Goal: Task Accomplishment & Management: Use online tool/utility

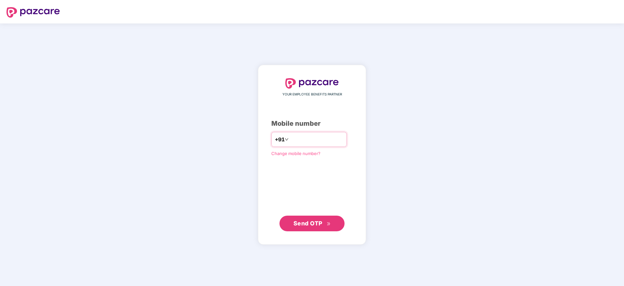
click at [303, 135] on input "number" at bounding box center [316, 139] width 53 height 10
type input "**********"
click at [309, 221] on span "Send OTP" at bounding box center [307, 223] width 29 height 7
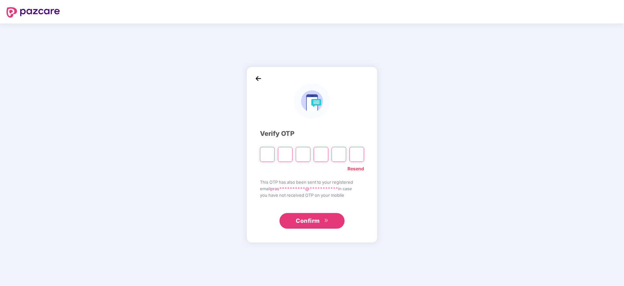
type input "*"
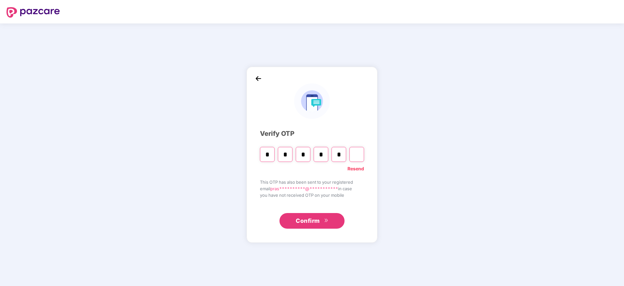
type input "*"
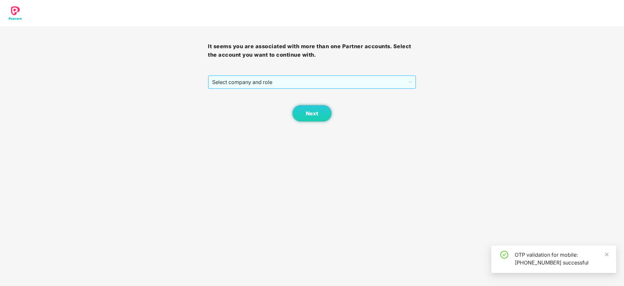
click at [252, 84] on span "Select company and role" at bounding box center [311, 82] width 199 height 12
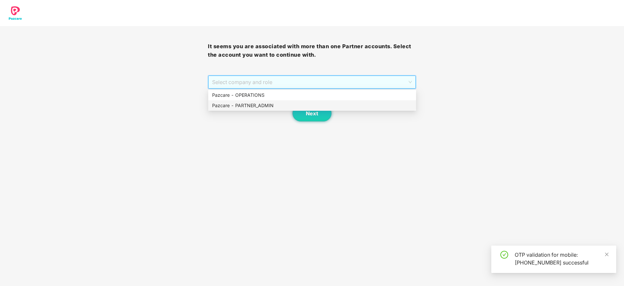
click at [265, 105] on div "Pazcare - PARTNER_ADMIN" at bounding box center [312, 105] width 200 height 7
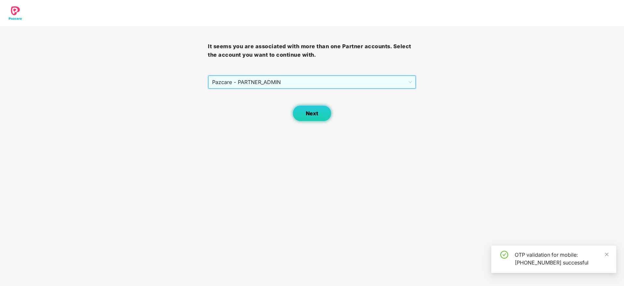
click at [315, 115] on span "Next" at bounding box center [312, 113] width 12 height 6
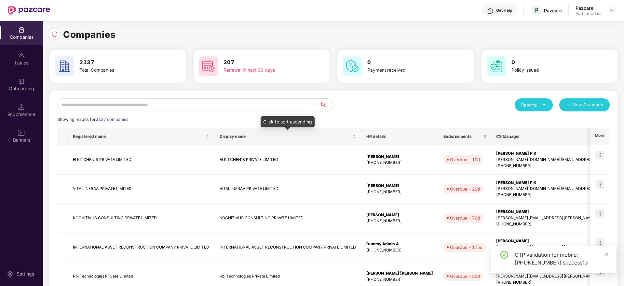
click at [268, 97] on div "Reports New Company Showing results for 2137 companies. Registered name Display…" at bounding box center [333, 278] width 568 height 377
click at [268, 101] on input "text" at bounding box center [188, 104] width 263 height 13
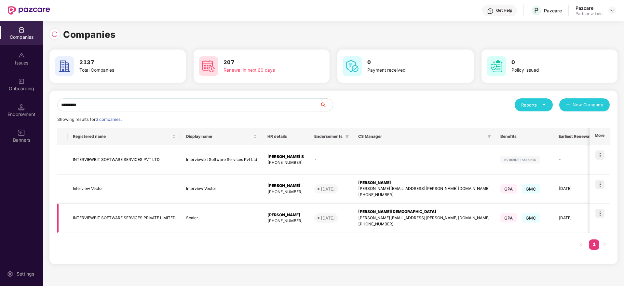
type input "*********"
click at [602, 213] on img at bounding box center [599, 213] width 9 height 9
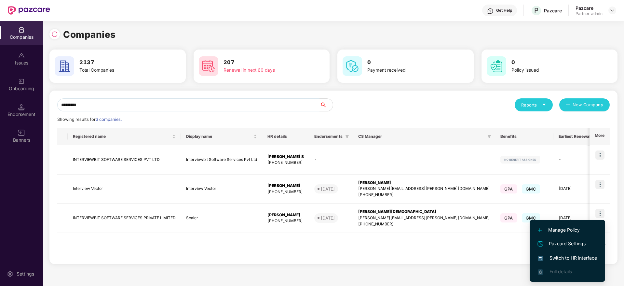
click at [569, 256] on span "Switch to HR interface" at bounding box center [567, 257] width 59 height 7
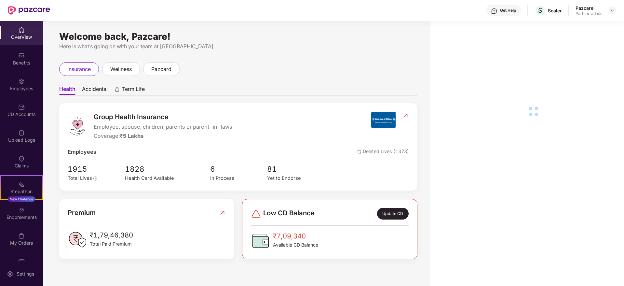
click at [23, 213] on div "Endorsements" at bounding box center [21, 213] width 43 height 24
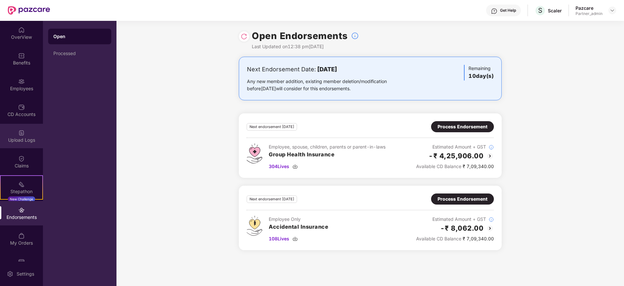
click at [17, 140] on div "Upload Logs" at bounding box center [21, 140] width 43 height 7
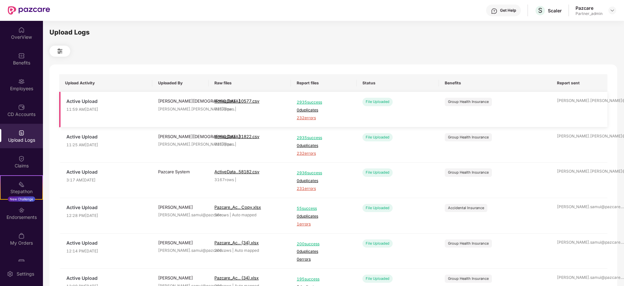
click at [307, 114] on div "2935 success 0 duplicates 232 errors" at bounding box center [324, 109] width 54 height 23
click at [307, 115] on span "232 errors" at bounding box center [324, 118] width 54 height 6
click at [17, 89] on div "Employees" at bounding box center [21, 88] width 43 height 7
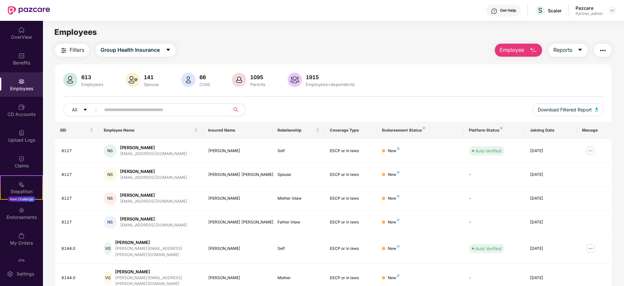
click at [604, 49] on img "button" at bounding box center [603, 51] width 8 height 8
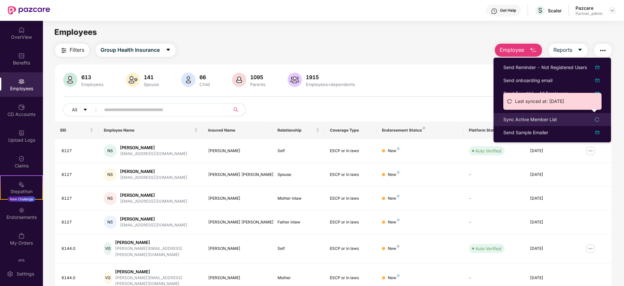
click at [518, 120] on div "Sync Active Member List" at bounding box center [530, 119] width 54 height 7
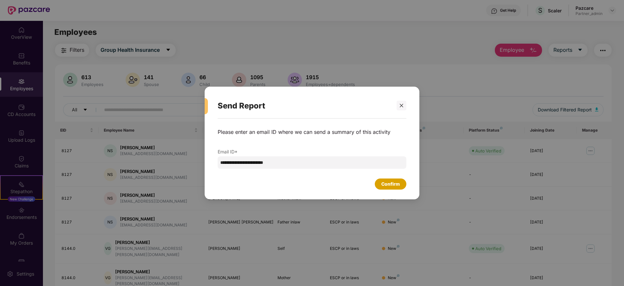
click at [386, 184] on div "Confirm" at bounding box center [390, 183] width 19 height 7
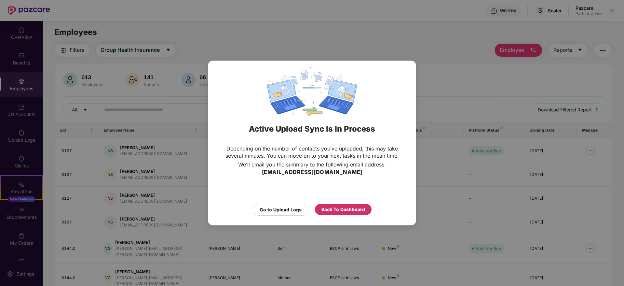
click at [340, 210] on div "Back To Dashboard" at bounding box center [343, 209] width 44 height 7
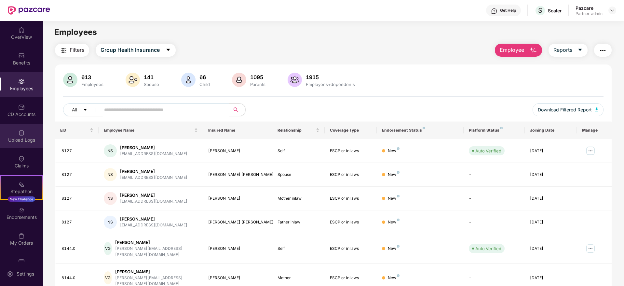
click at [15, 130] on div "Upload Logs" at bounding box center [21, 136] width 43 height 24
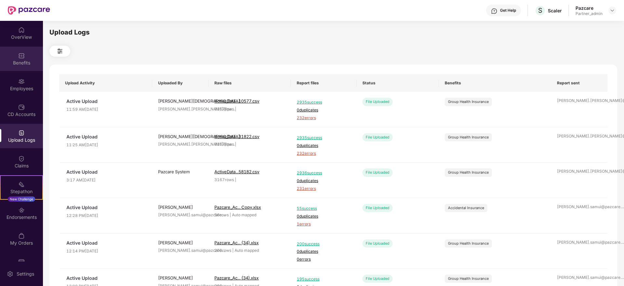
click at [21, 58] on img at bounding box center [21, 55] width 7 height 7
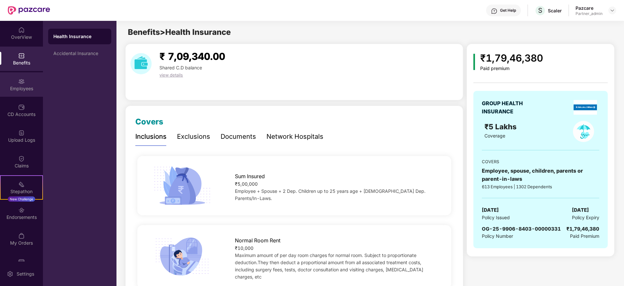
click at [25, 93] on div "Employees" at bounding box center [21, 84] width 43 height 24
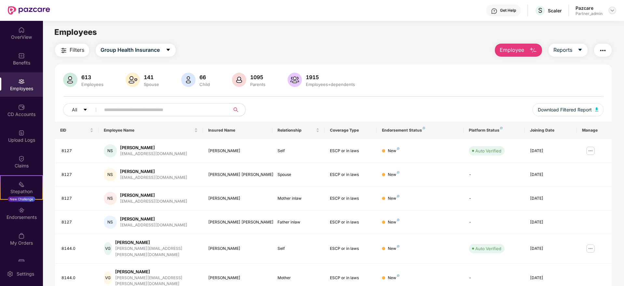
click at [614, 10] on img at bounding box center [612, 10] width 5 height 5
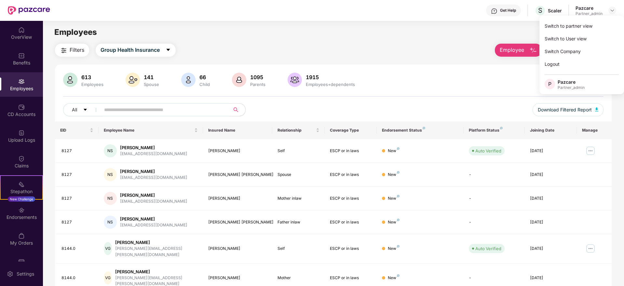
click at [604, 19] on div "Switch to partner view Switch to User view Switch Company Logout P Pazcare Part…" at bounding box center [581, 55] width 85 height 78
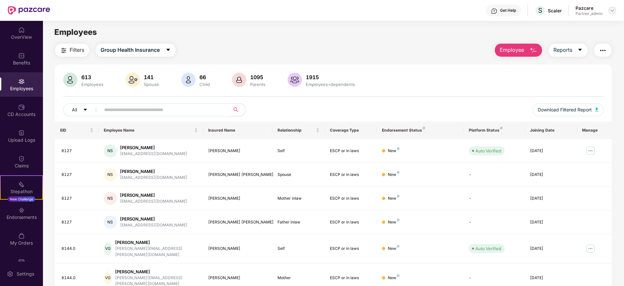
click at [612, 10] on img at bounding box center [612, 10] width 5 height 5
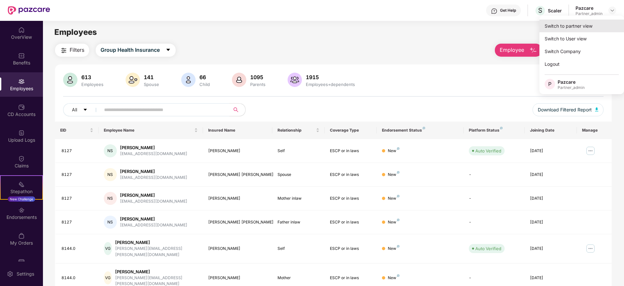
click at [594, 23] on div "Switch to partner view" at bounding box center [581, 26] width 85 height 13
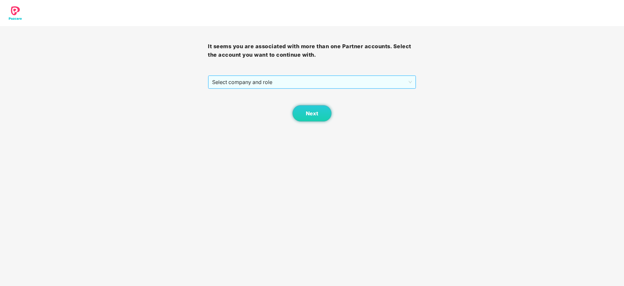
click at [247, 79] on span "Select company and role" at bounding box center [311, 82] width 199 height 12
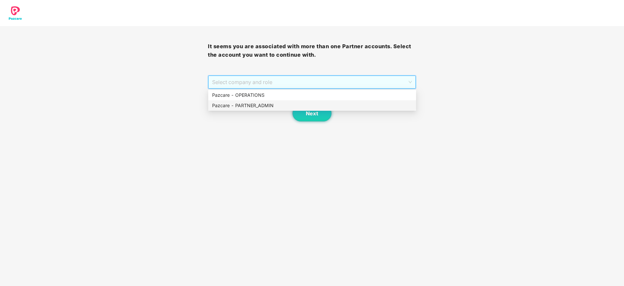
click at [240, 105] on div "Pazcare - PARTNER_ADMIN" at bounding box center [312, 105] width 200 height 7
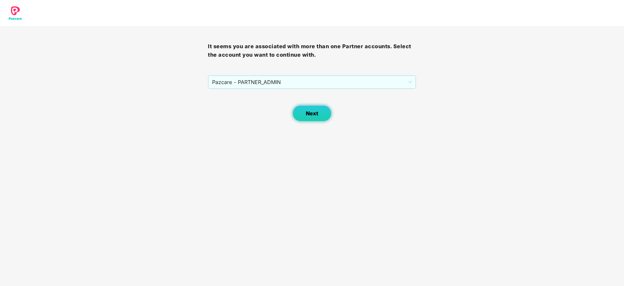
click at [318, 117] on button "Next" at bounding box center [312, 113] width 39 height 16
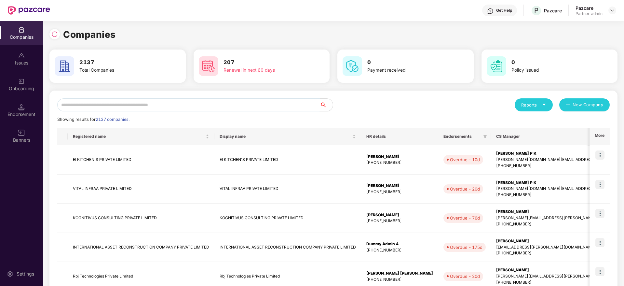
click at [183, 107] on input "text" at bounding box center [188, 104] width 263 height 13
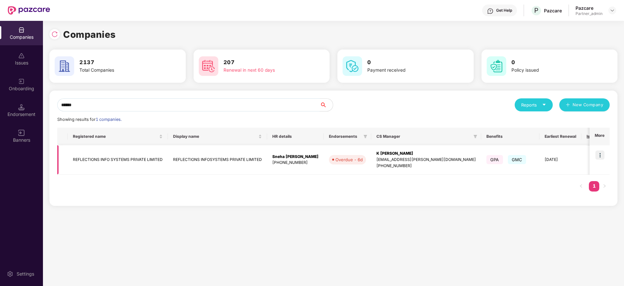
type input "******"
click at [604, 154] on img at bounding box center [599, 154] width 9 height 9
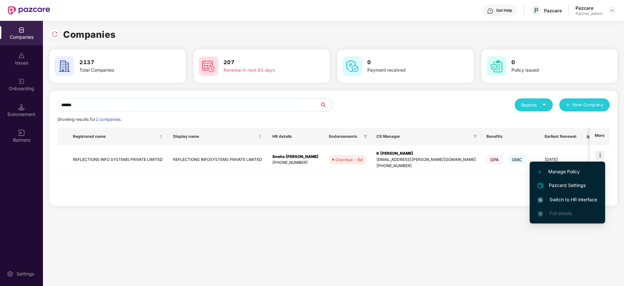
click at [568, 199] on span "Switch to HR interface" at bounding box center [567, 199] width 59 height 7
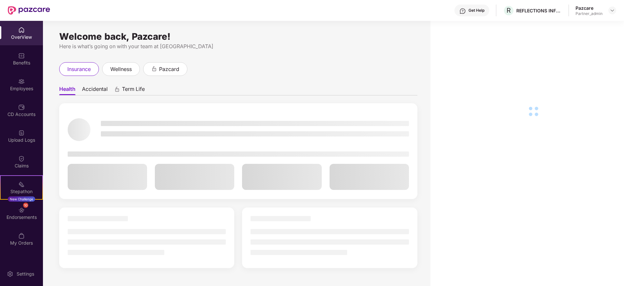
click at [19, 219] on div "Endorsements" at bounding box center [21, 217] width 43 height 7
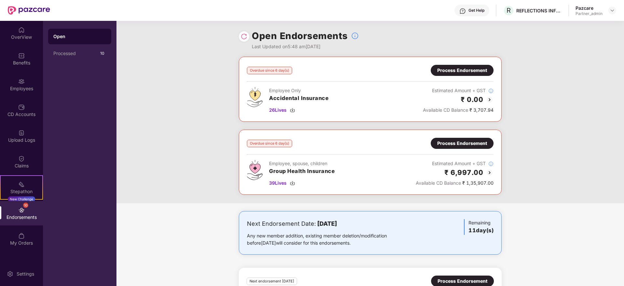
click at [450, 142] on div "Process Endorsement" at bounding box center [462, 143] width 50 height 7
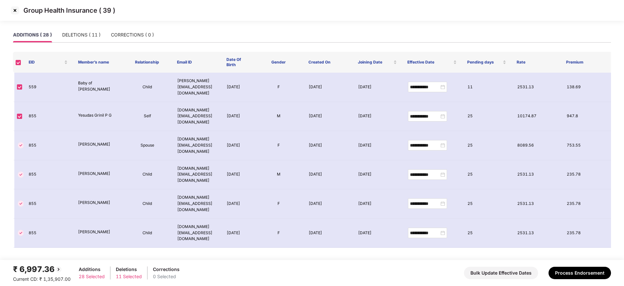
click at [17, 13] on img at bounding box center [15, 10] width 10 height 10
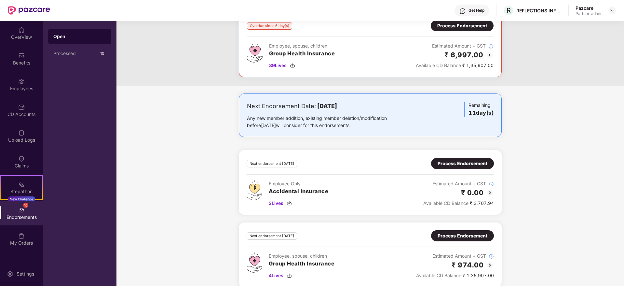
scroll to position [126, 0]
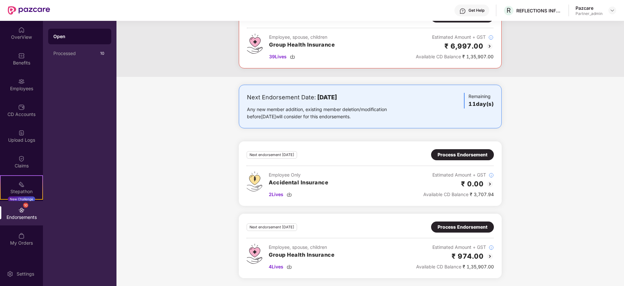
click at [465, 224] on div "Process Endorsement" at bounding box center [463, 226] width 50 height 7
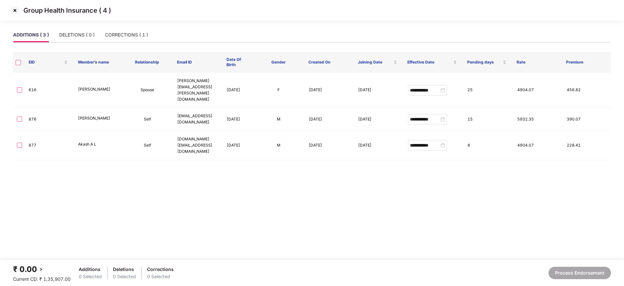
click at [16, 12] on img at bounding box center [15, 10] width 10 height 10
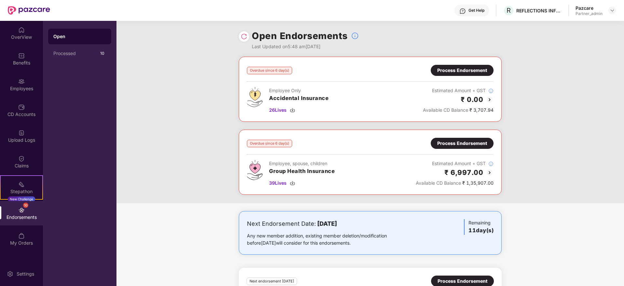
click at [460, 146] on div "Process Endorsement" at bounding box center [462, 143] width 50 height 7
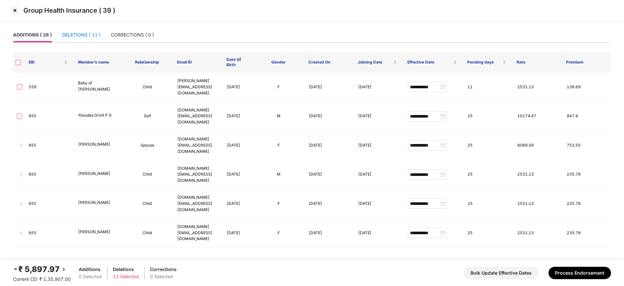
click at [78, 38] on div "DELETIONS ( 11 )" at bounding box center [81, 34] width 38 height 7
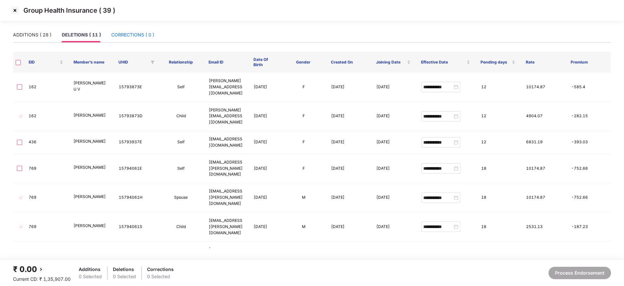
click at [128, 37] on div "CORRECTIONS ( 0 )" at bounding box center [132, 34] width 43 height 7
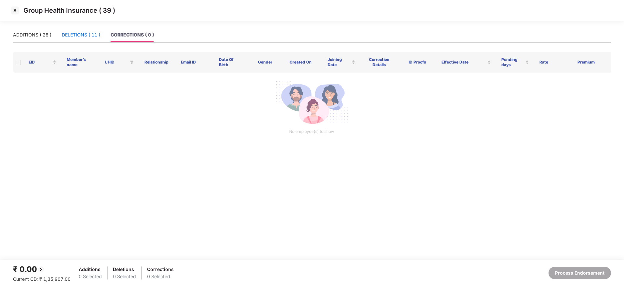
click at [80, 37] on div "DELETIONS ( 11 )" at bounding box center [81, 34] width 38 height 7
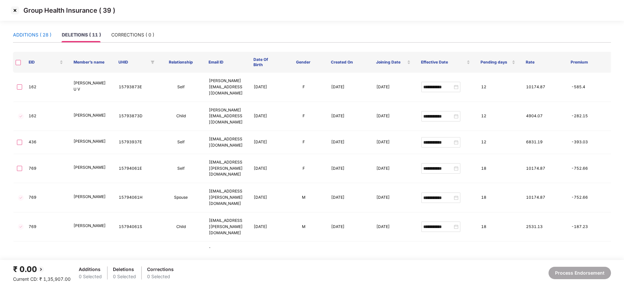
click at [30, 33] on div "ADDITIONS ( 28 )" at bounding box center [32, 34] width 38 height 7
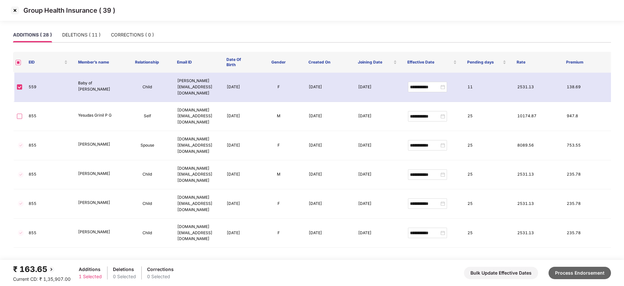
click at [575, 269] on button "Process Endorsement" at bounding box center [580, 272] width 62 height 12
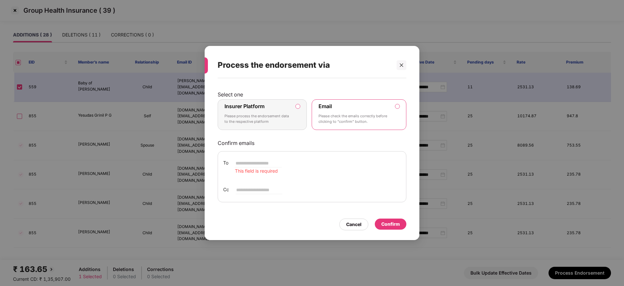
click at [267, 108] on div "Insurer Platform Please process the endorsement data to the respective platform" at bounding box center [258, 114] width 66 height 23
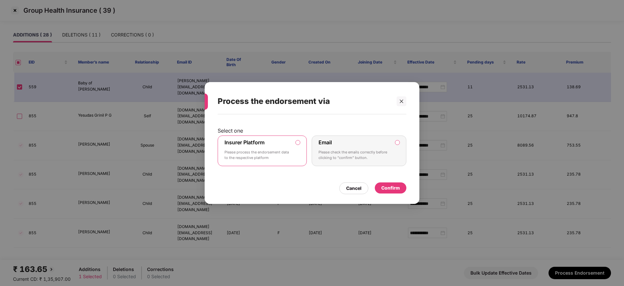
click at [392, 187] on div "Confirm" at bounding box center [390, 187] width 19 height 7
